Goal: Obtain resource: Obtain resource

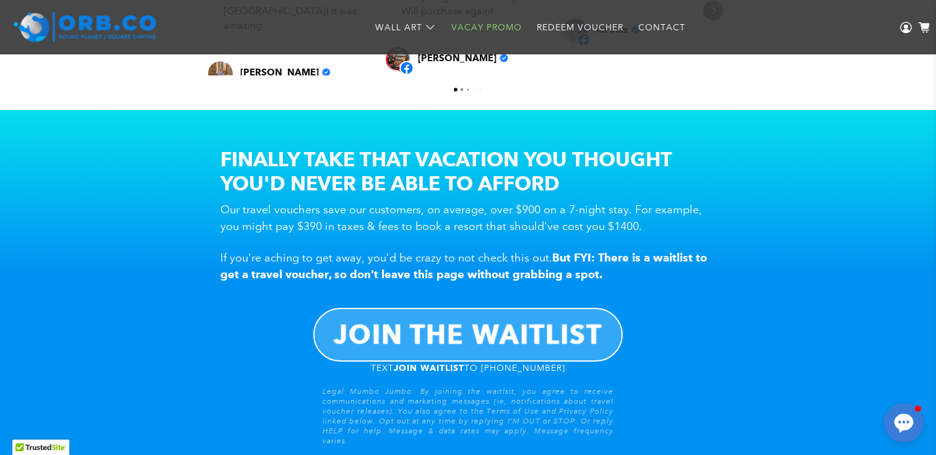
scroll to position [850, 0]
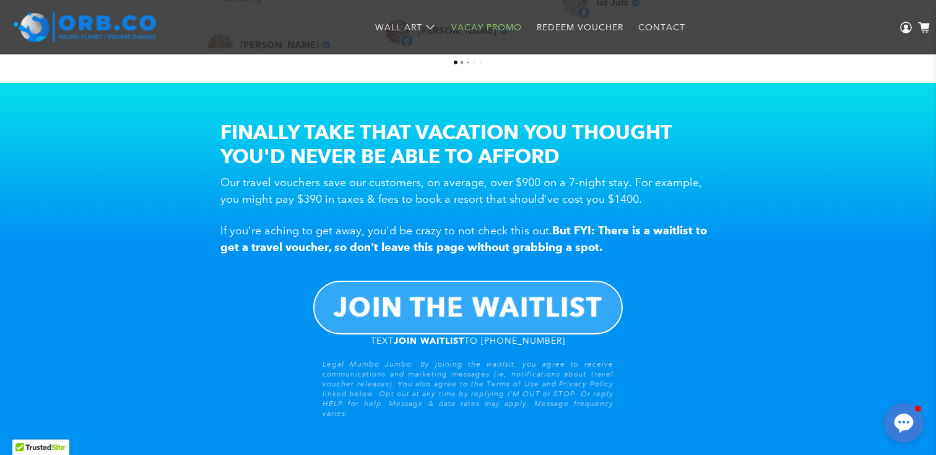
click at [566, 19] on div at bounding box center [468, 227] width 936 height 455
click at [563, 28] on div at bounding box center [468, 227] width 936 height 455
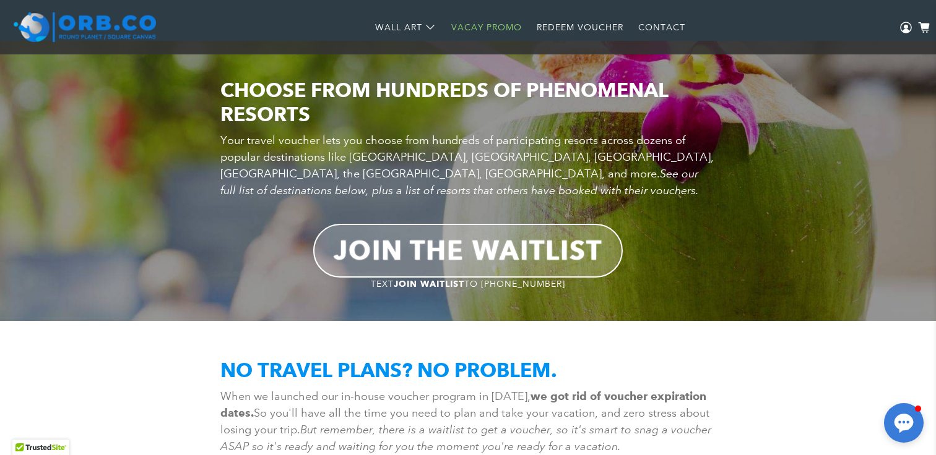
scroll to position [1272, 0]
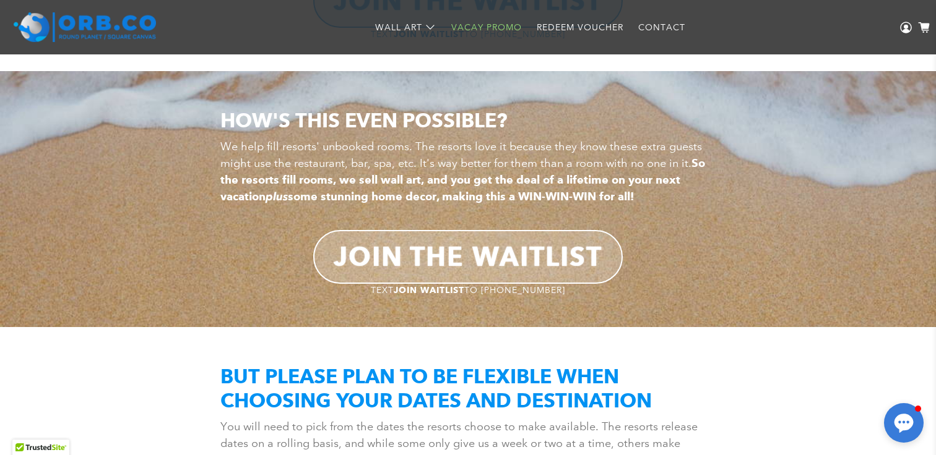
scroll to position [1768, 0]
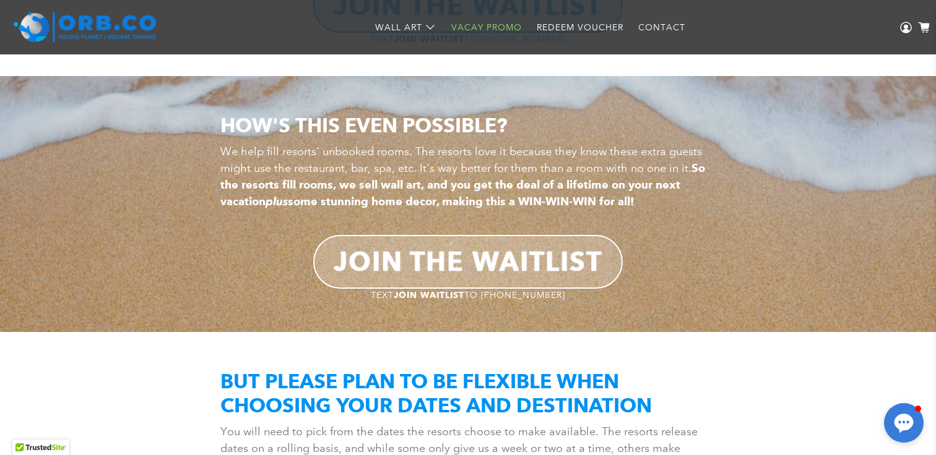
drag, startPoint x: 264, startPoint y: 149, endPoint x: 329, endPoint y: 181, distance: 72.2
click at [329, 181] on div at bounding box center [468, 227] width 936 height 455
drag, startPoint x: 415, startPoint y: 149, endPoint x: 467, endPoint y: 175, distance: 57.9
click at [467, 175] on div at bounding box center [468, 227] width 936 height 455
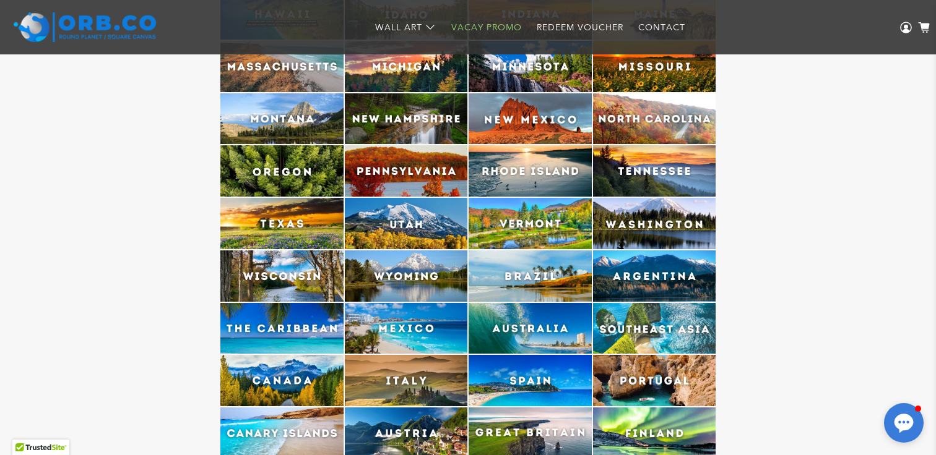
scroll to position [3185, 0]
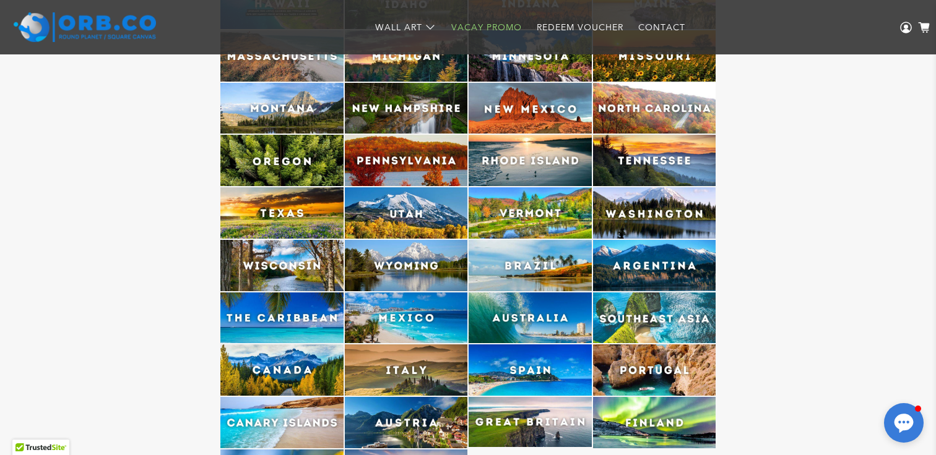
click at [265, 319] on div at bounding box center [468, 227] width 936 height 455
click at [275, 325] on div at bounding box center [468, 227] width 936 height 455
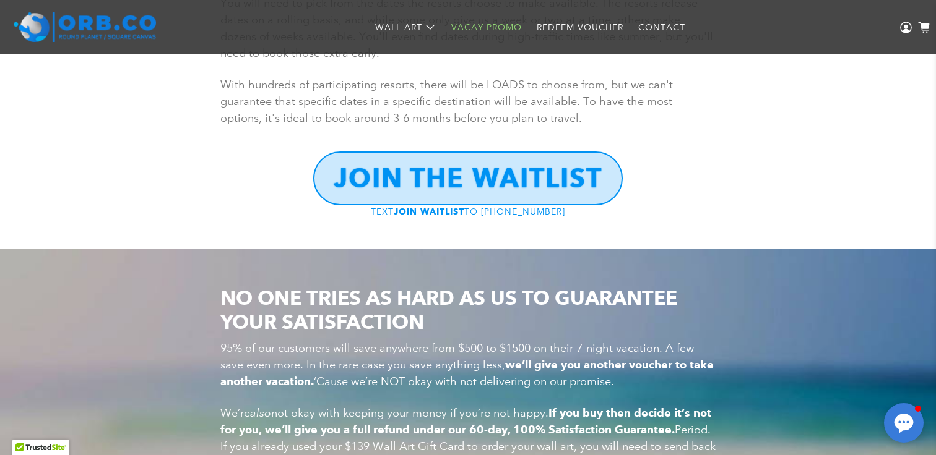
scroll to position [1806, 0]
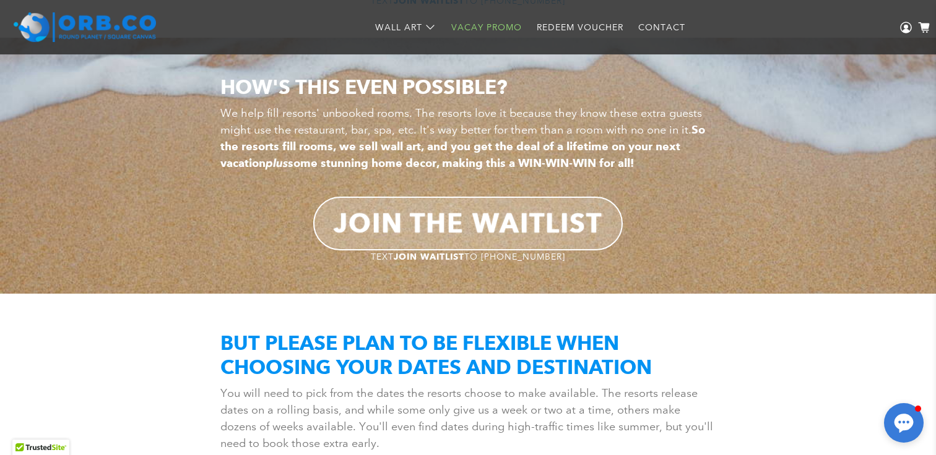
click at [473, 27] on div at bounding box center [468, 227] width 936 height 455
click at [553, 30] on div at bounding box center [468, 227] width 936 height 455
click at [564, 27] on div at bounding box center [468, 227] width 936 height 455
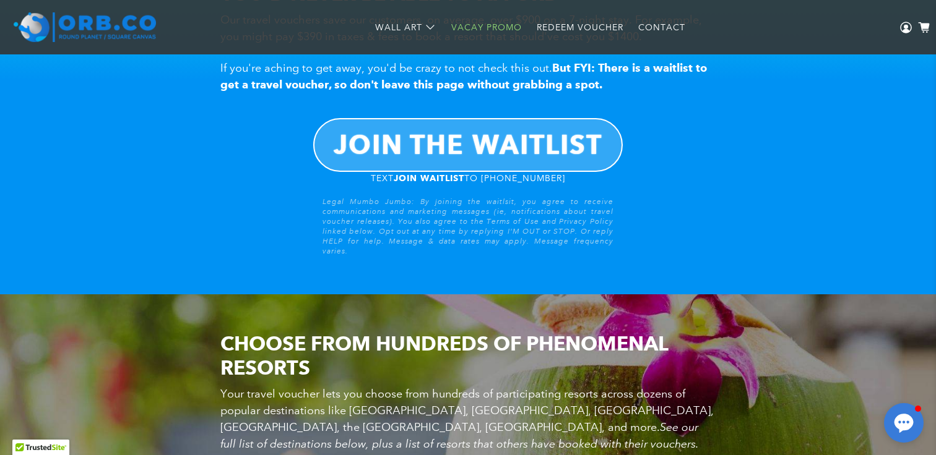
scroll to position [988, 0]
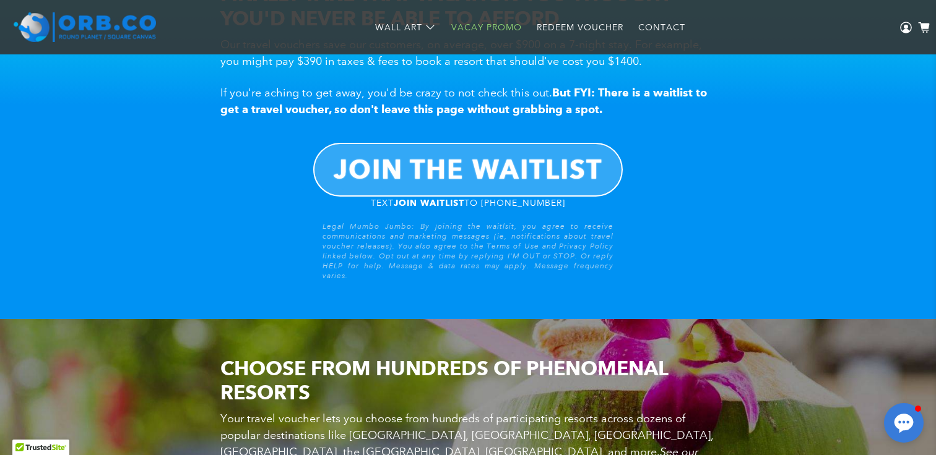
click at [543, 24] on div at bounding box center [468, 227] width 936 height 455
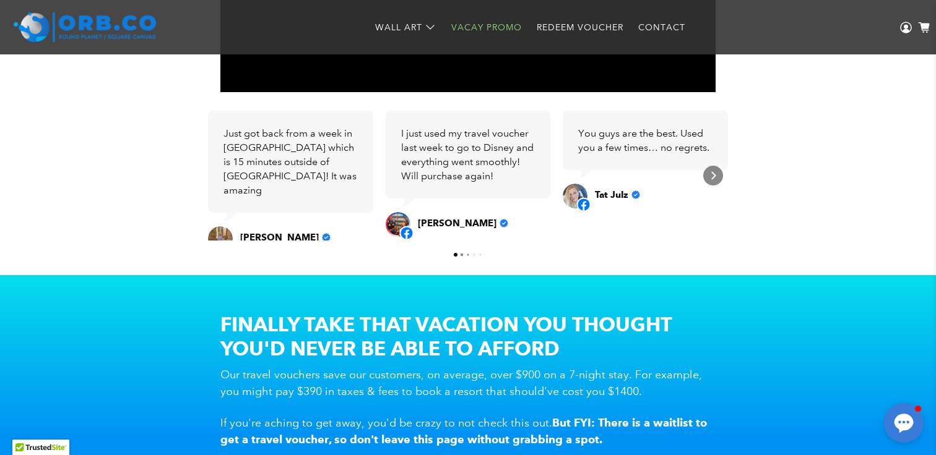
scroll to position [670, 0]
